Goal: Transaction & Acquisition: Download file/media

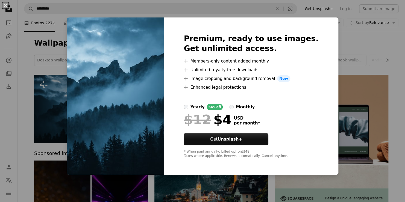
click at [126, 119] on img at bounding box center [115, 95] width 97 height 157
click at [126, 87] on img at bounding box center [115, 95] width 97 height 157
drag, startPoint x: 328, startPoint y: 107, endPoint x: 341, endPoint y: 104, distance: 13.5
click at [328, 108] on div "An X shape Premium, ready to use images. Get unlimited access. A plus sign Memb…" at bounding box center [202, 101] width 405 height 202
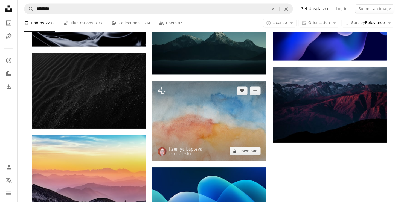
scroll to position [546, 0]
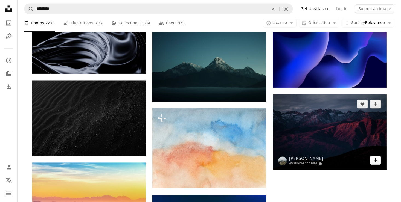
click at [376, 158] on icon "Arrow pointing down" at bounding box center [375, 160] width 4 height 7
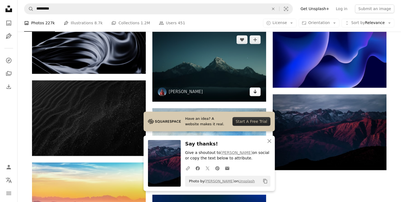
click at [252, 92] on link "Arrow pointing down" at bounding box center [254, 91] width 11 height 9
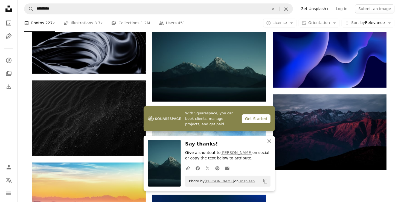
click at [271, 141] on icon "An X shape" at bounding box center [269, 141] width 7 height 7
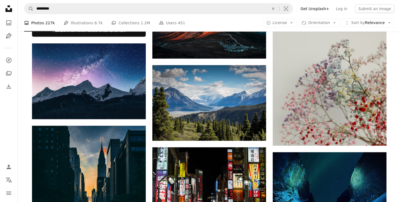
scroll to position [144, 0]
